Goal: Transaction & Acquisition: Purchase product/service

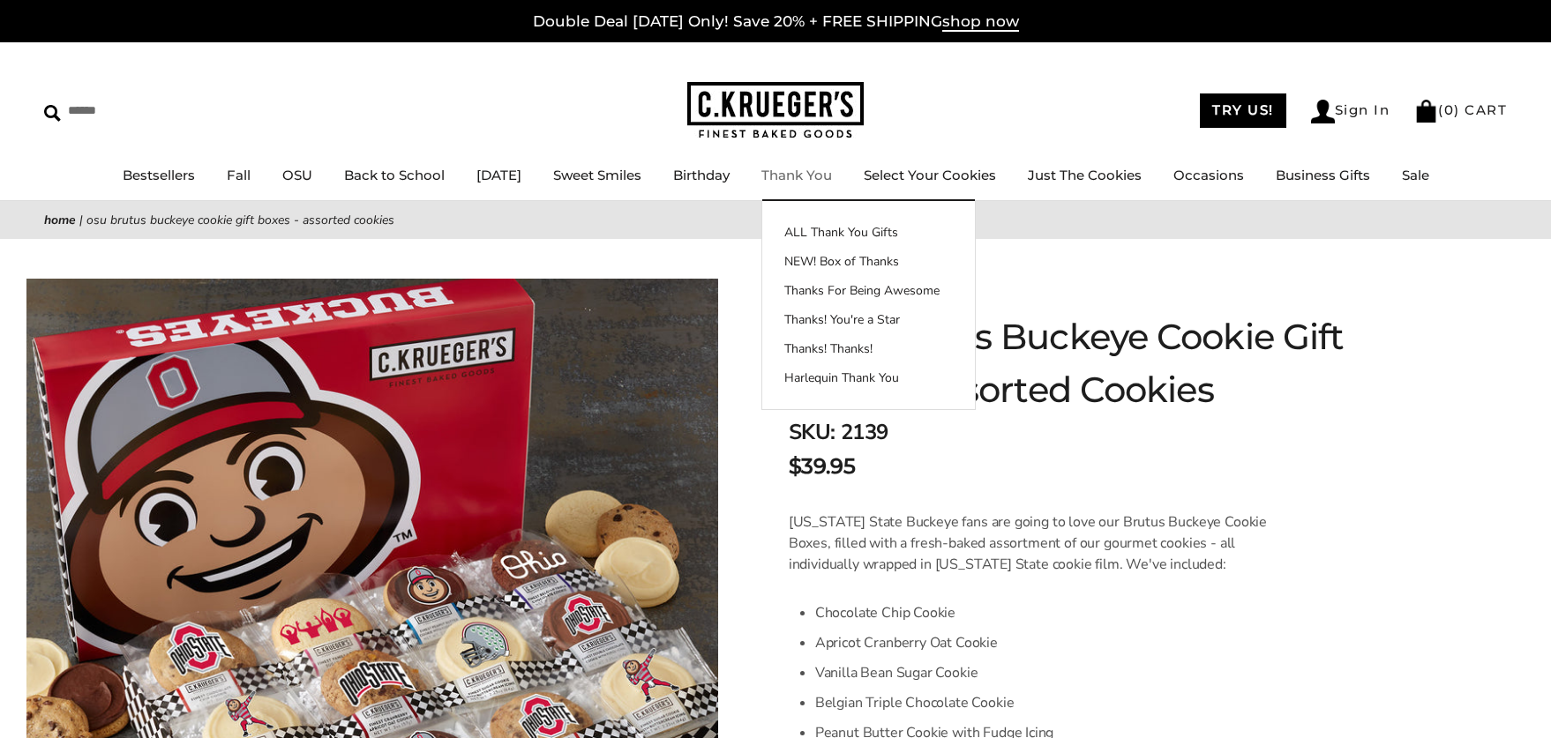
click at [821, 109] on img at bounding box center [775, 110] width 176 height 57
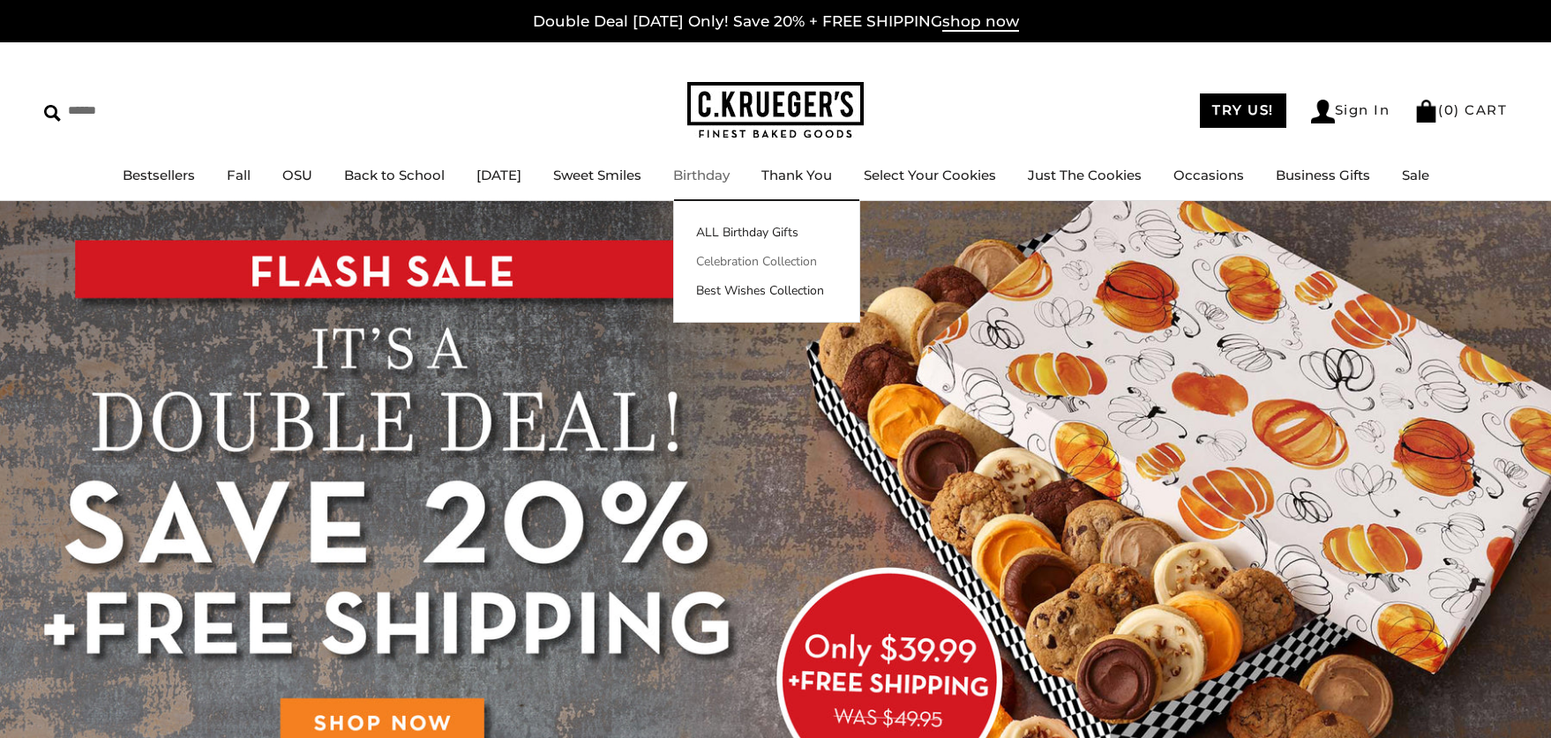
click at [735, 261] on link "Celebration Collection" at bounding box center [766, 261] width 185 height 19
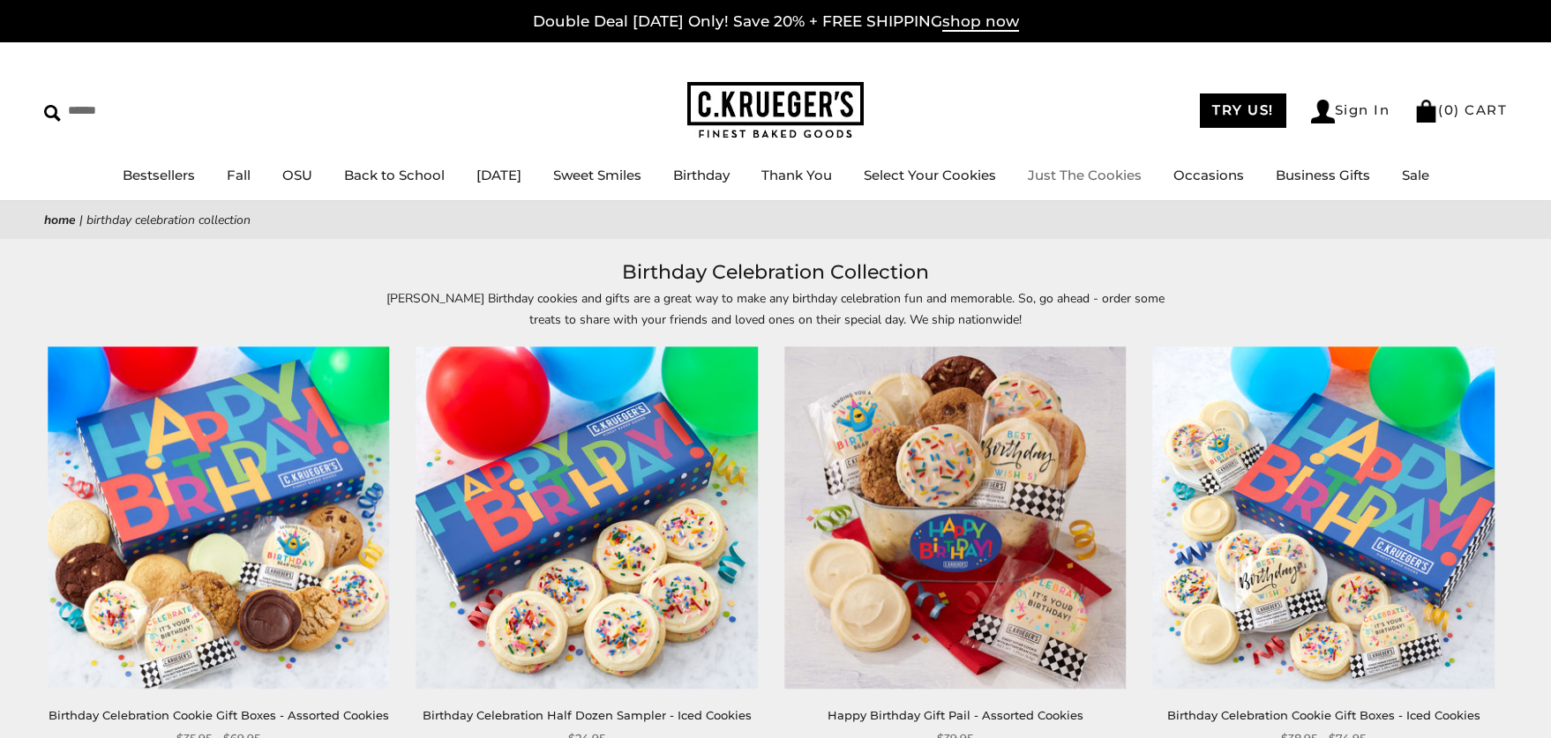
click at [1141, 171] on link "Just The Cookies" at bounding box center [1085, 175] width 114 height 17
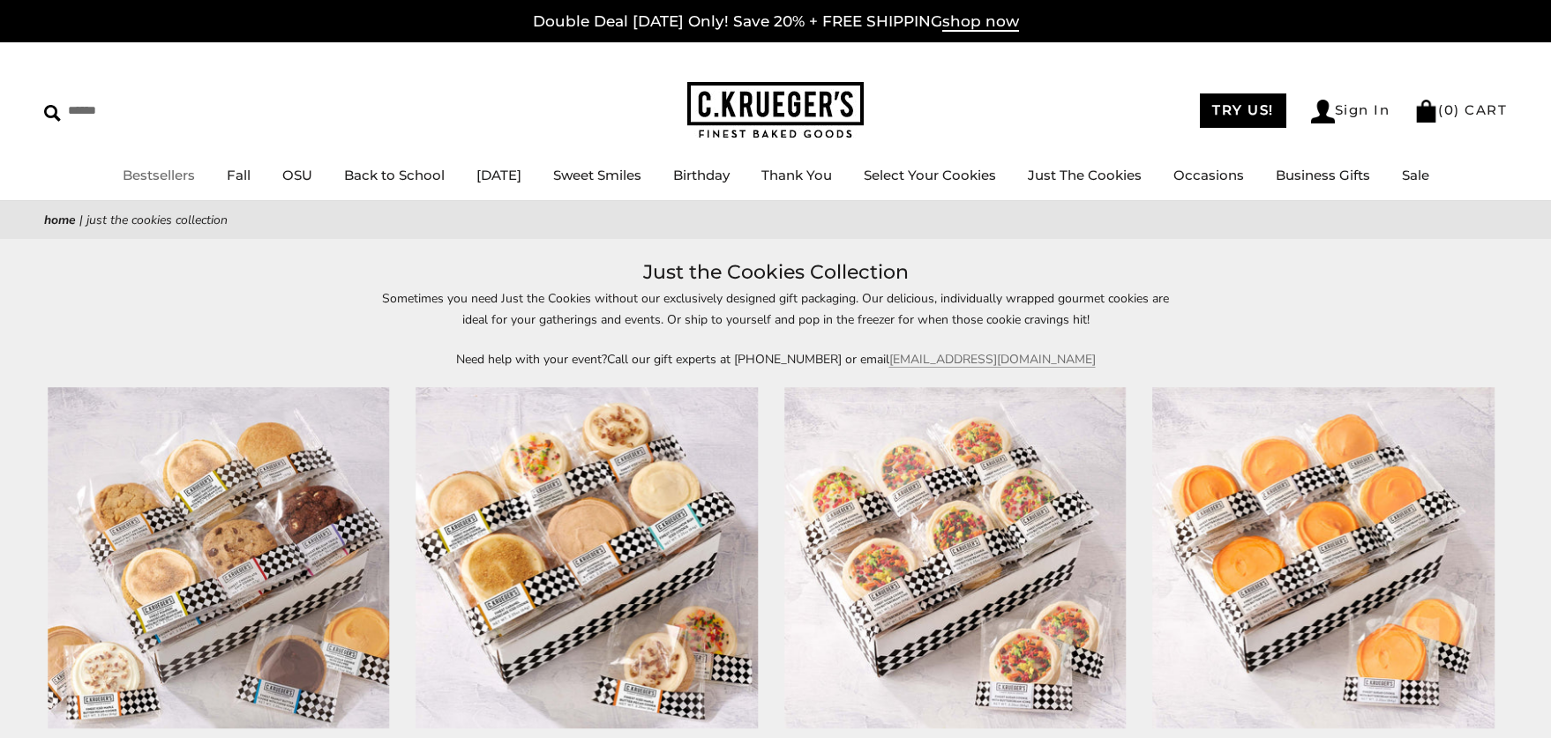
click at [152, 182] on link "Bestsellers" at bounding box center [159, 175] width 72 height 17
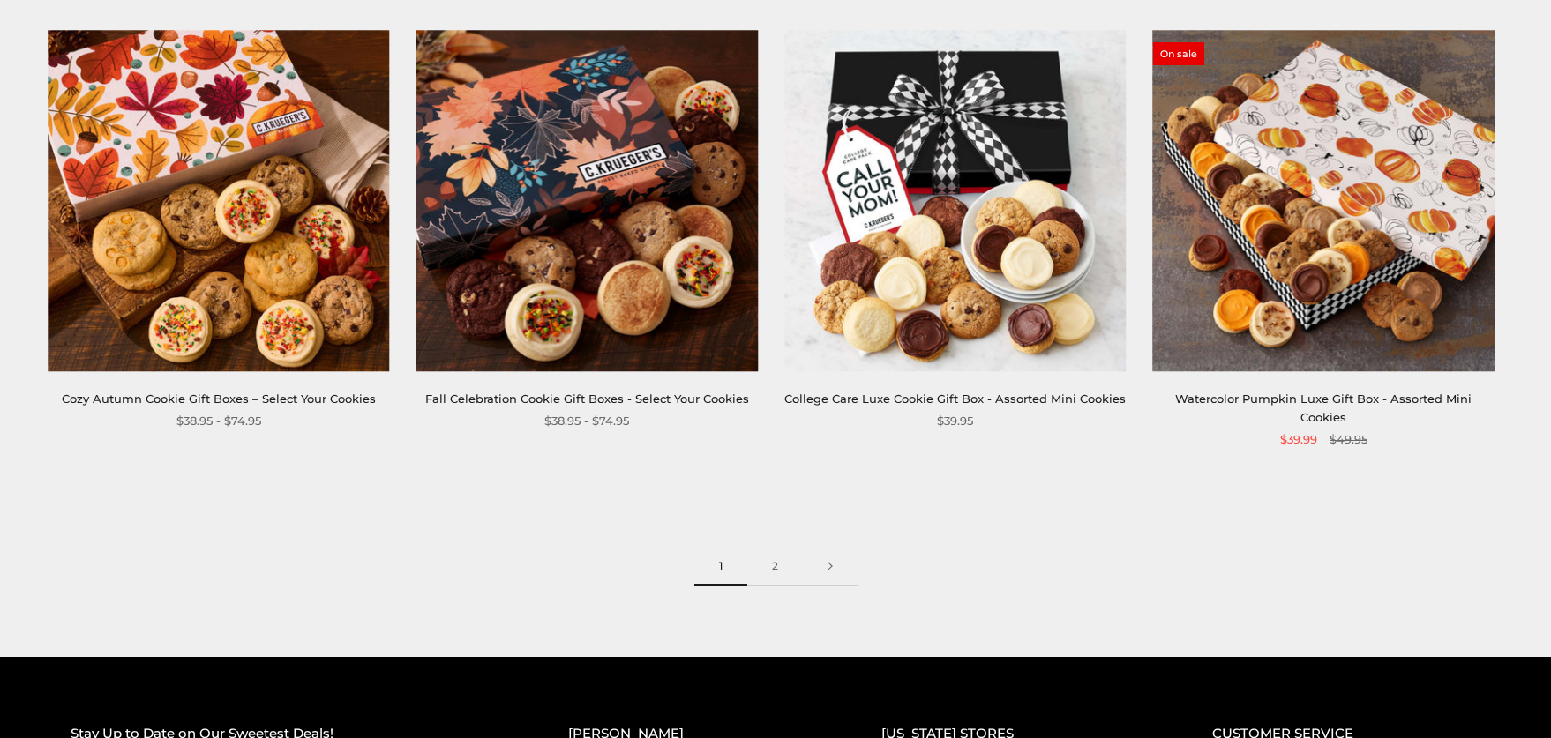
scroll to position [2558, 0]
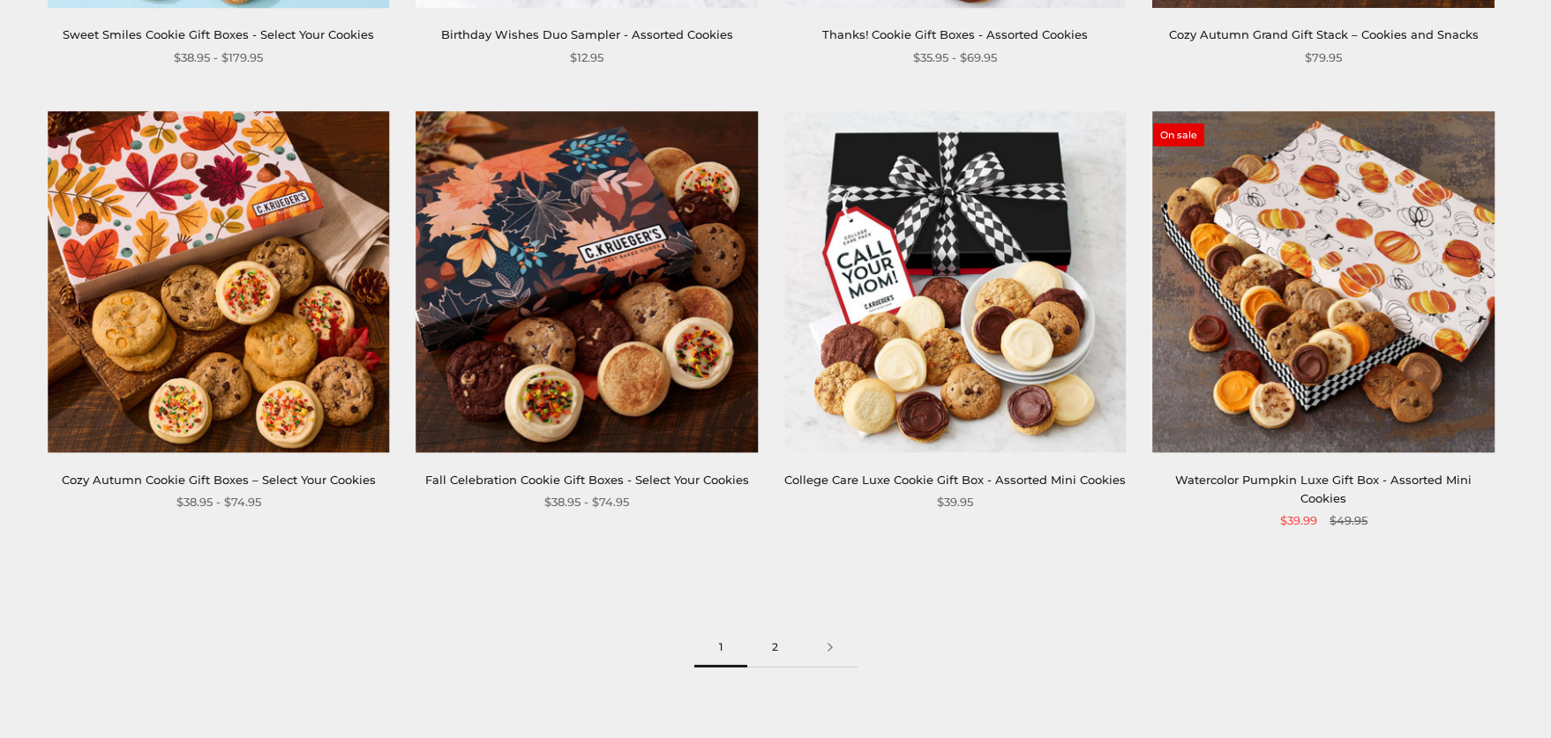
click at [780, 628] on link "2" at bounding box center [775, 648] width 56 height 40
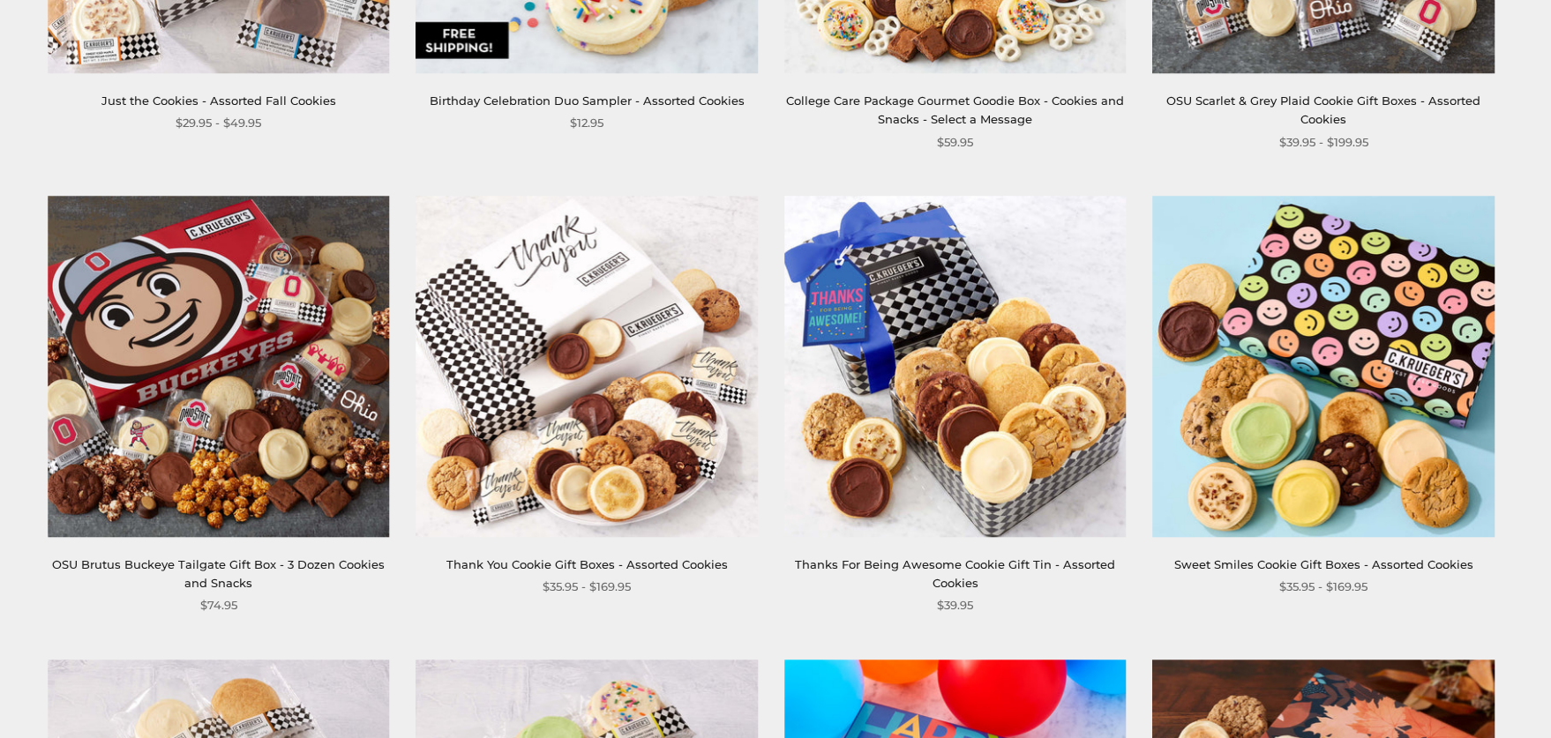
scroll to position [1059, 0]
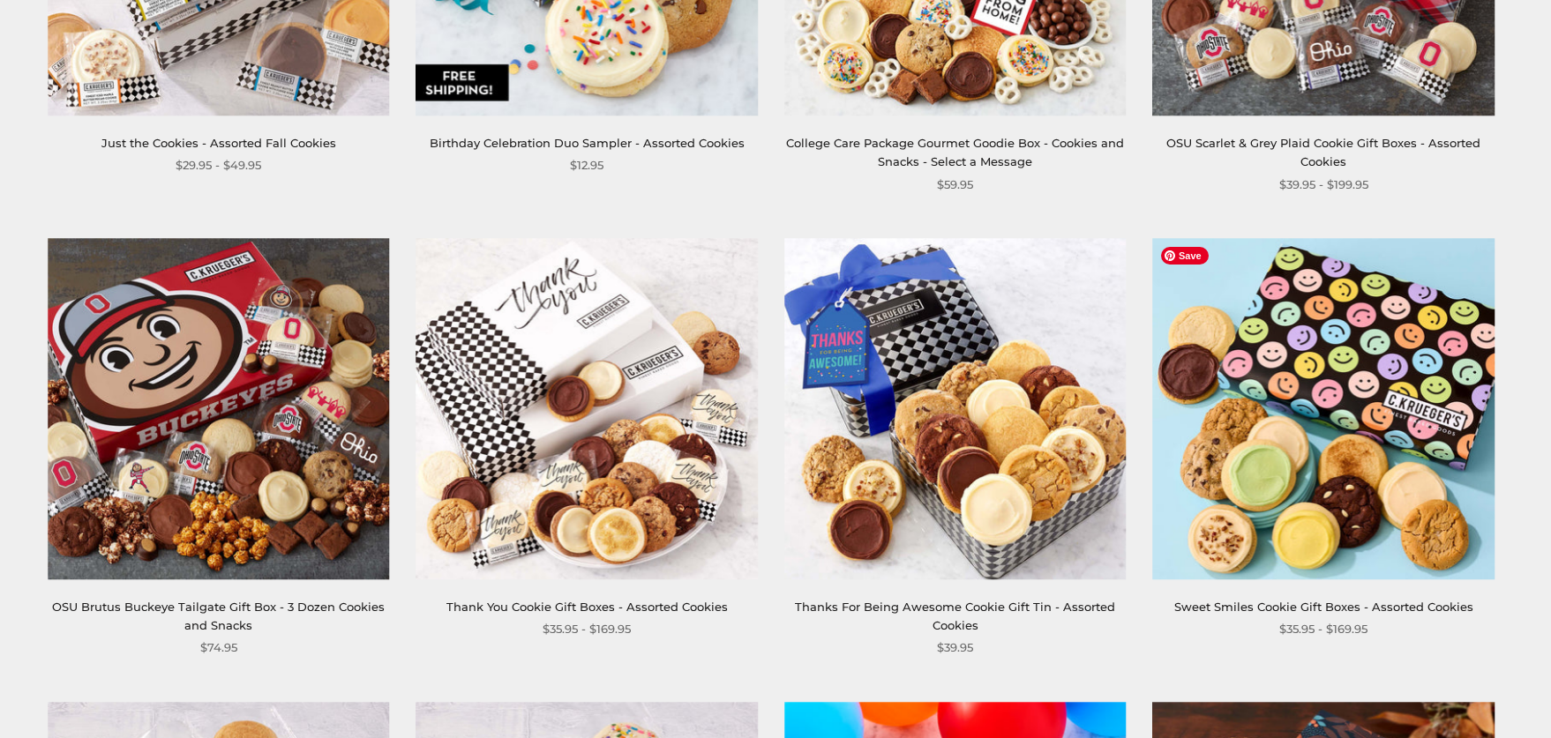
click at [1367, 494] on img at bounding box center [1323, 409] width 342 height 342
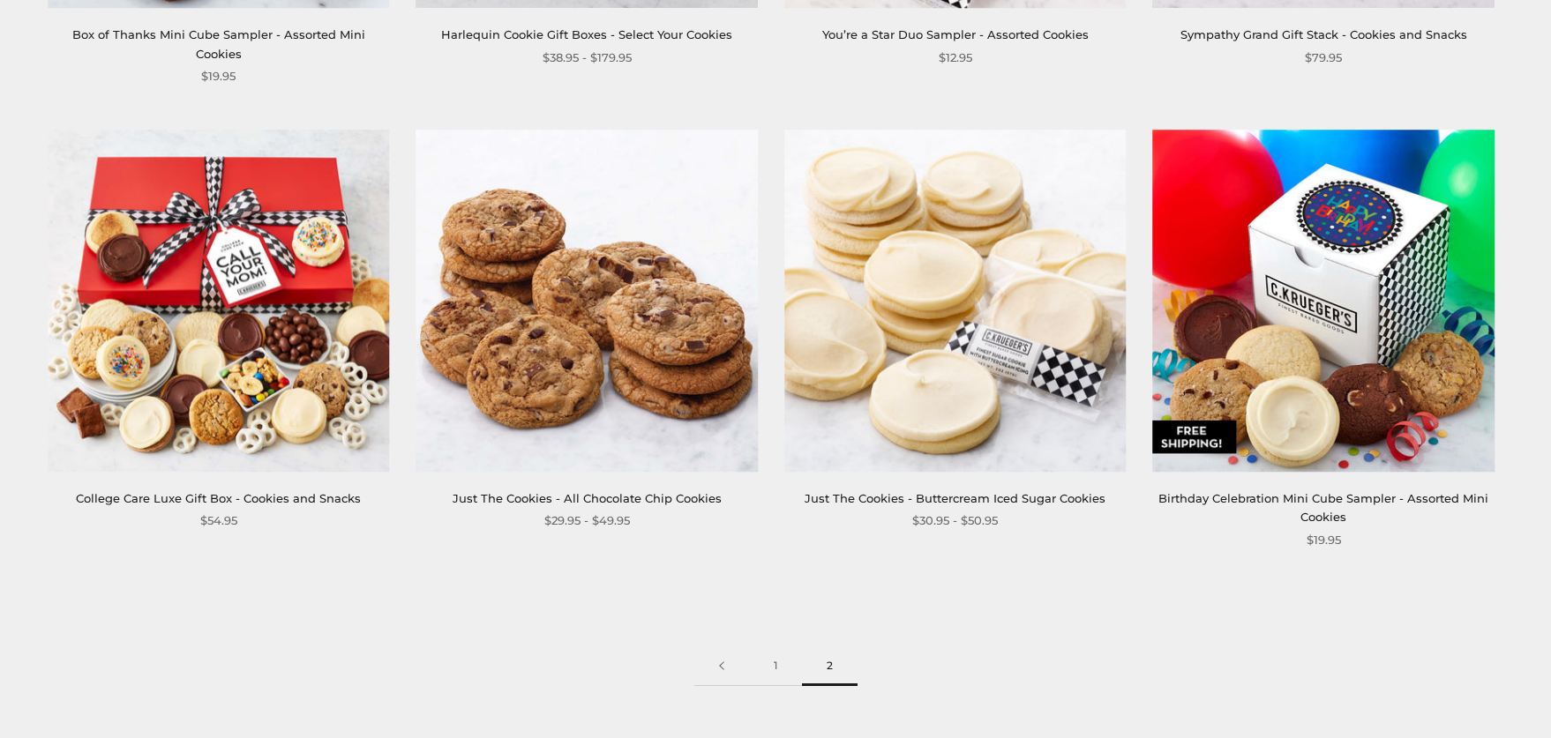
scroll to position [2470, 0]
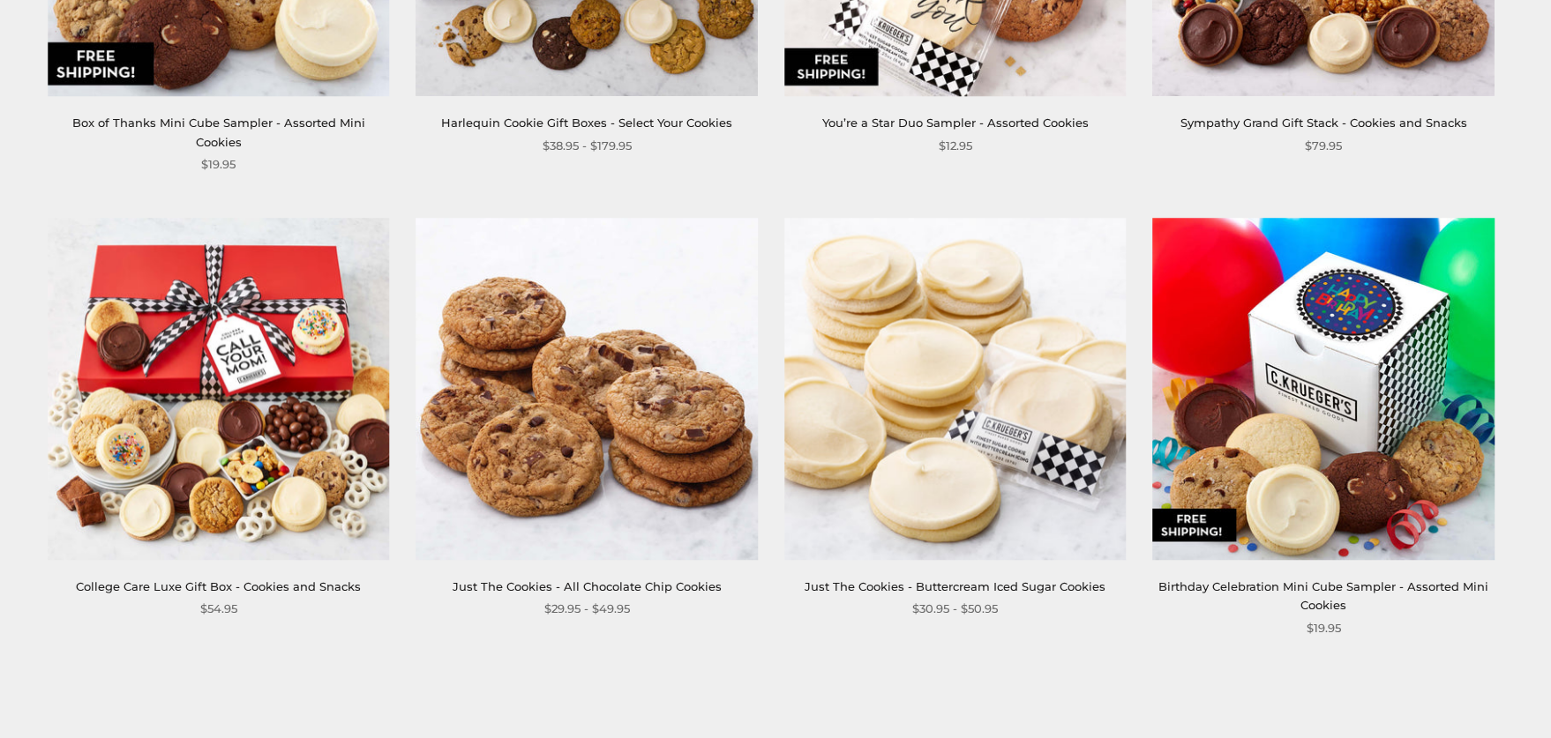
click at [1042, 580] on link "Just The Cookies - Buttercream Iced Sugar Cookies" at bounding box center [955, 587] width 301 height 14
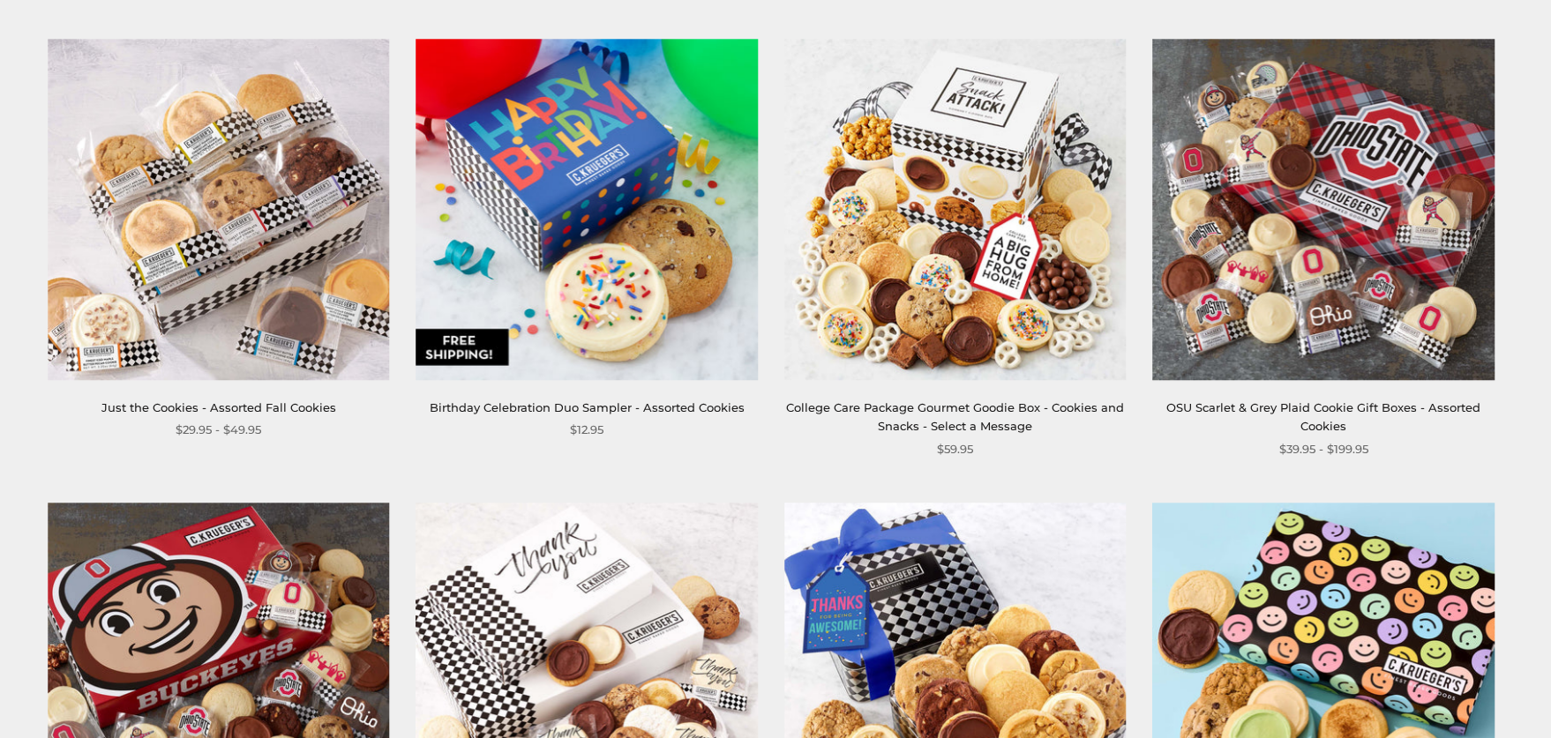
scroll to position [529, 0]
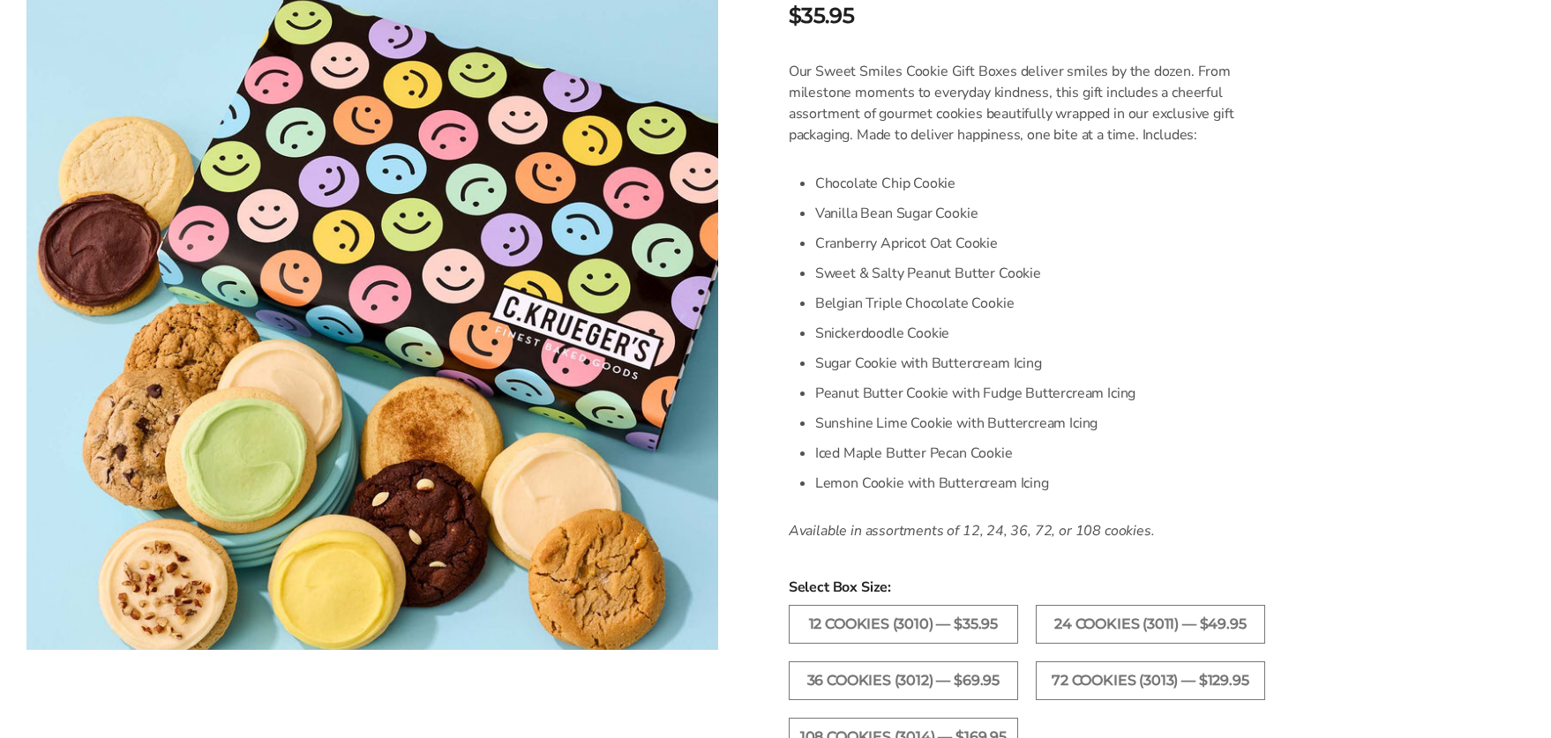
scroll to position [441, 0]
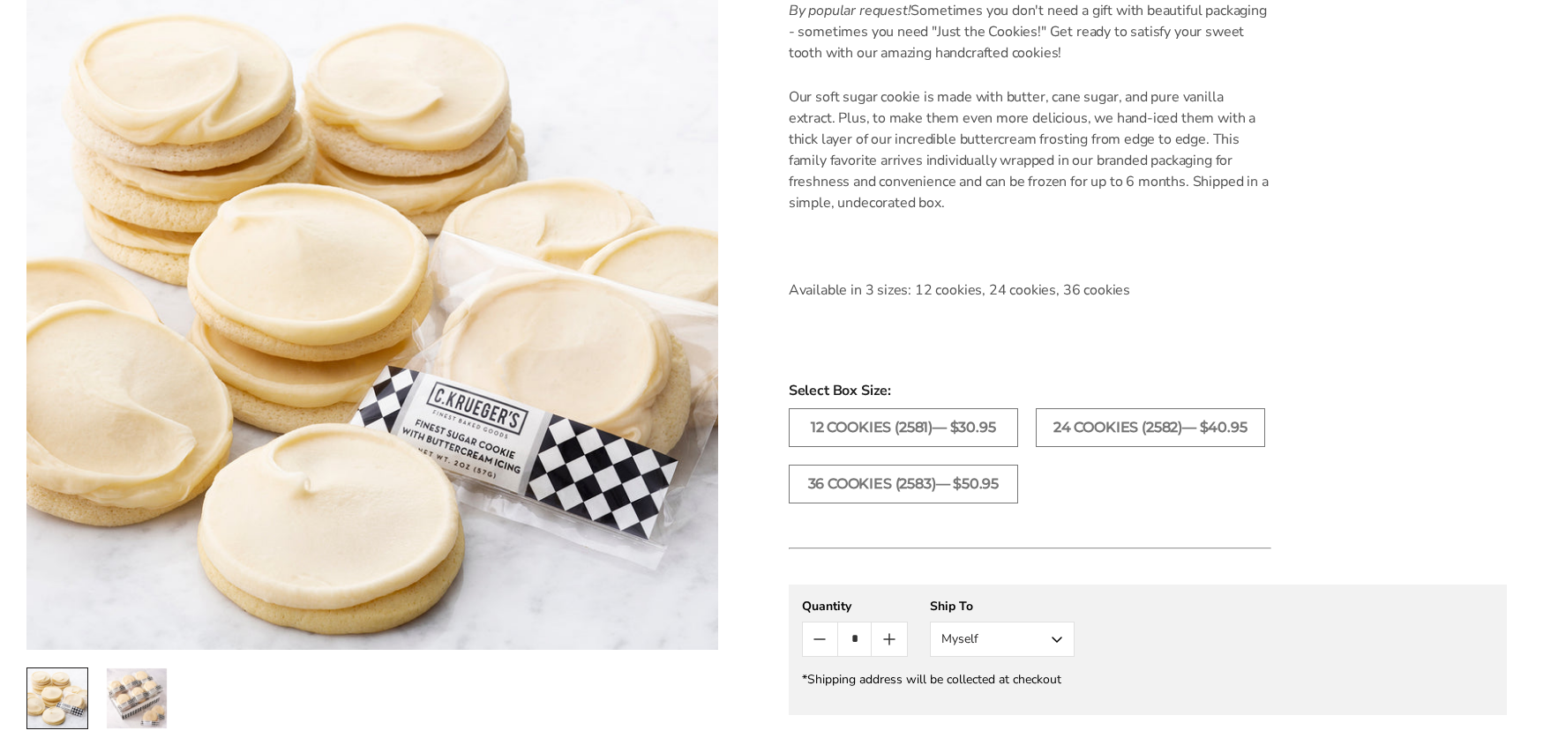
scroll to position [265, 0]
